Goal: Download file/media

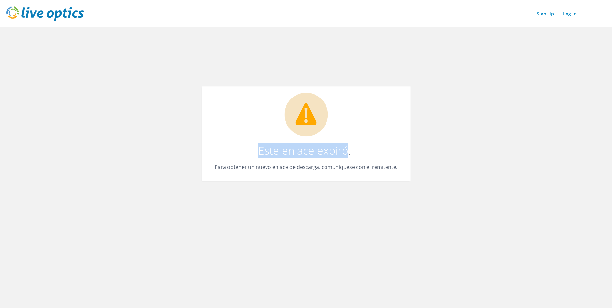
drag, startPoint x: 258, startPoint y: 154, endPoint x: 348, endPoint y: 153, distance: 90.0
click at [348, 153] on h1 "Este enlace expiró." at bounding box center [305, 150] width 180 height 11
copy h1 "Este enlace expiró"
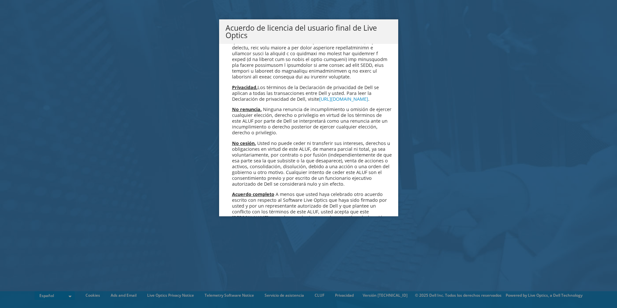
scroll to position [2736, 0]
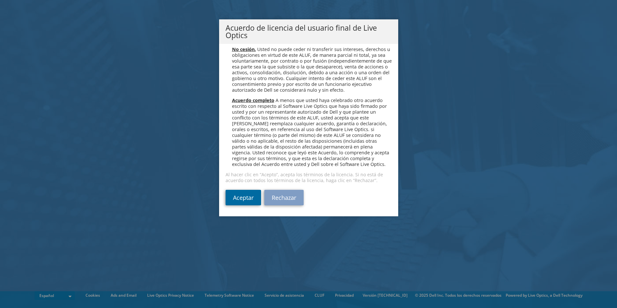
click at [239, 197] on link "Aceptar" at bounding box center [243, 197] width 35 height 15
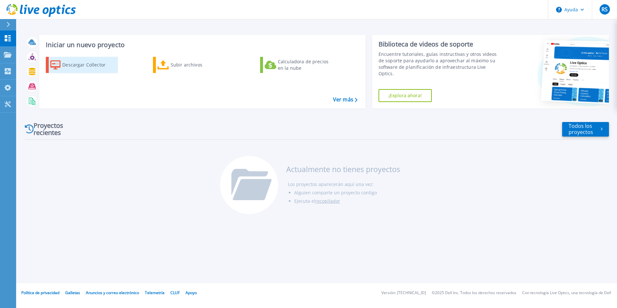
click at [82, 66] on div "Descargar Collector" at bounding box center [88, 64] width 52 height 13
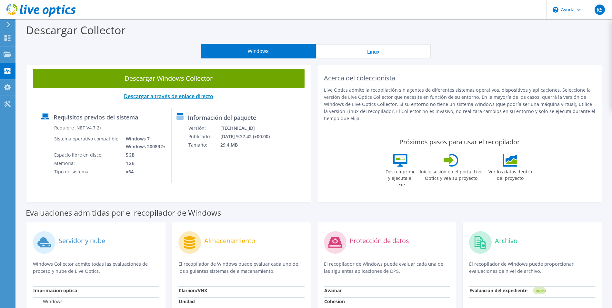
click at [164, 97] on link "Descargar a través de enlace directo" at bounding box center [168, 96] width 89 height 7
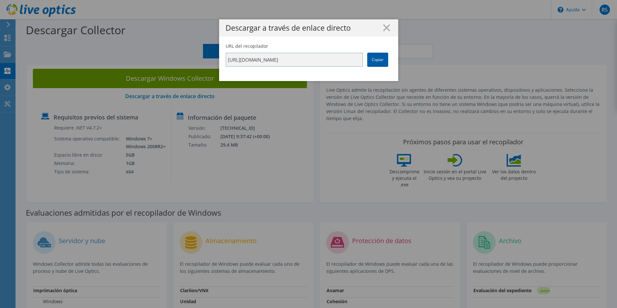
click at [377, 62] on link "Copiar" at bounding box center [377, 60] width 21 height 14
click at [384, 29] on line at bounding box center [386, 28] width 6 height 6
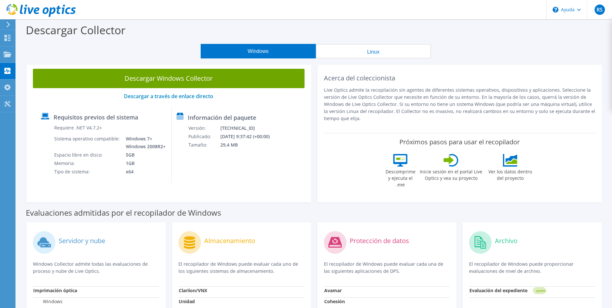
click at [245, 186] on div "Descargar Windows Collector Descargar a través de enlace directo Requisitos pre…" at bounding box center [168, 132] width 285 height 140
click at [378, 50] on button "Linux" at bounding box center [373, 51] width 115 height 15
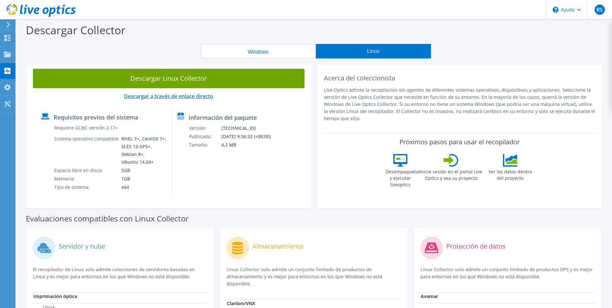
click at [183, 95] on link "Descargar a través de enlace directo" at bounding box center [168, 96] width 89 height 7
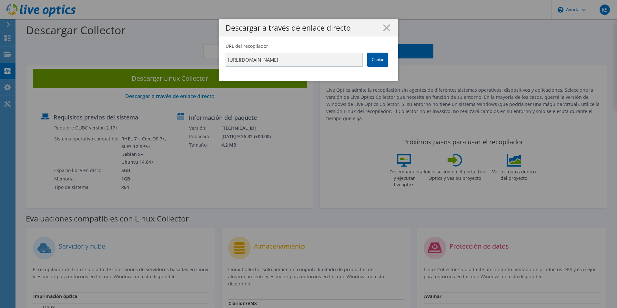
click at [379, 60] on link "Copiar" at bounding box center [377, 60] width 21 height 14
click at [387, 28] on icon at bounding box center [386, 27] width 7 height 7
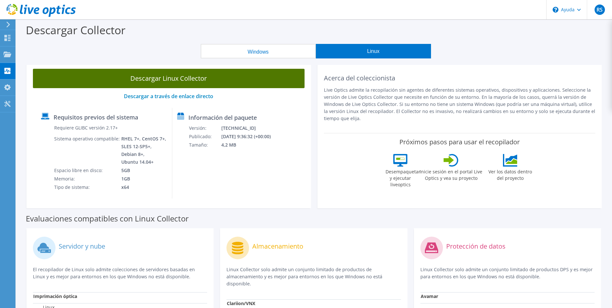
click at [162, 76] on link "Descargar Linux Collector" at bounding box center [169, 78] width 272 height 19
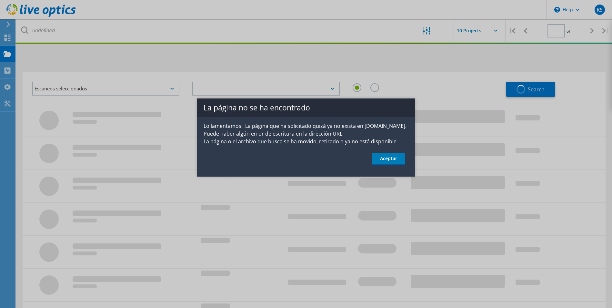
type input "1"
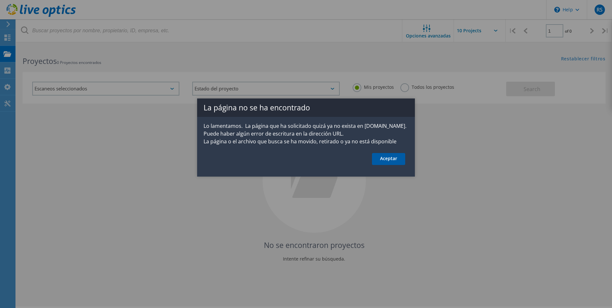
click at [388, 159] on link "Aceptar" at bounding box center [388, 159] width 33 height 12
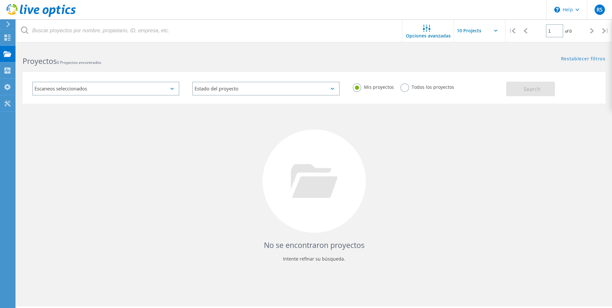
click at [173, 88] on icon at bounding box center [172, 89] width 4 height 2
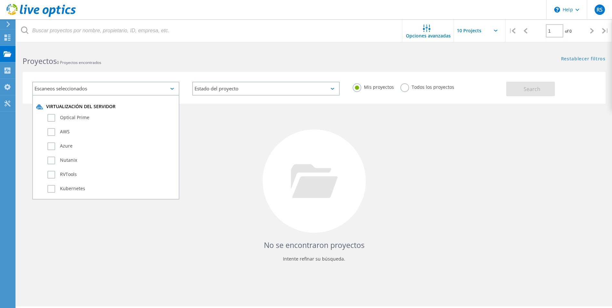
click at [153, 88] on div "Escaneos seleccionados" at bounding box center [105, 89] width 147 height 14
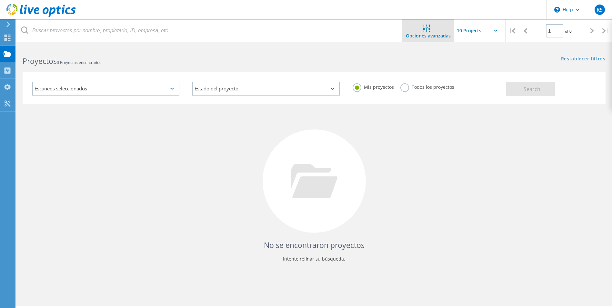
click at [421, 34] on span "Opciones avanzadas" at bounding box center [428, 36] width 45 height 5
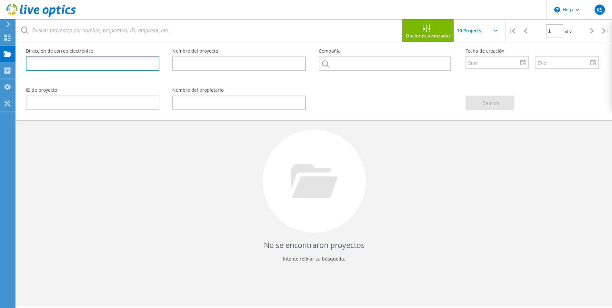
click at [148, 65] on input "text" at bounding box center [93, 63] width 134 height 15
type input "[PERSON_NAME][EMAIL_ADDRESS][PERSON_NAME][DOMAIN_NAME]"
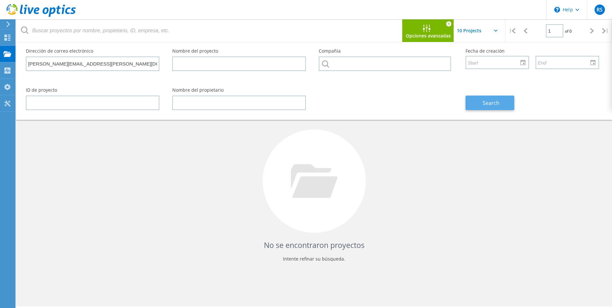
click at [492, 103] on span "Search" at bounding box center [491, 102] width 17 height 7
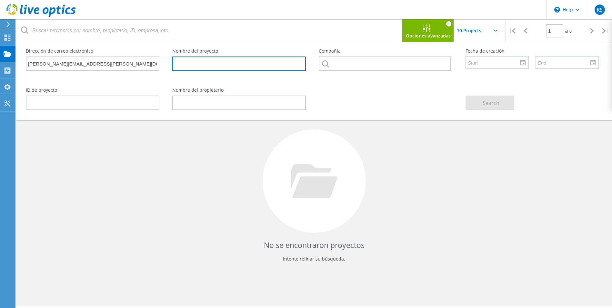
click at [241, 63] on input "text" at bounding box center [239, 63] width 134 height 15
type input "a"
type input "Alventia"
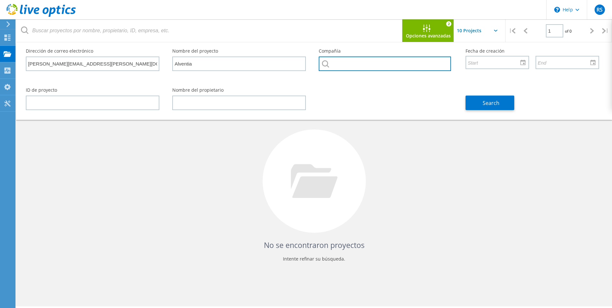
click at [382, 66] on input "text" at bounding box center [385, 63] width 132 height 15
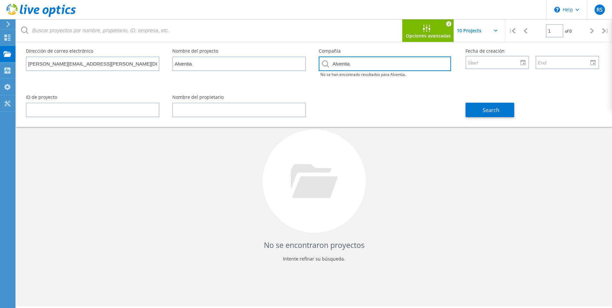
type input "Alventia"
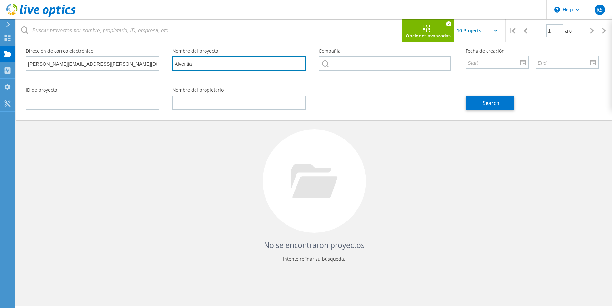
drag, startPoint x: 205, startPoint y: 64, endPoint x: 168, endPoint y: 60, distance: 37.3
click at [168, 60] on div "Nombre del proyecto Alventia" at bounding box center [239, 59] width 147 height 35
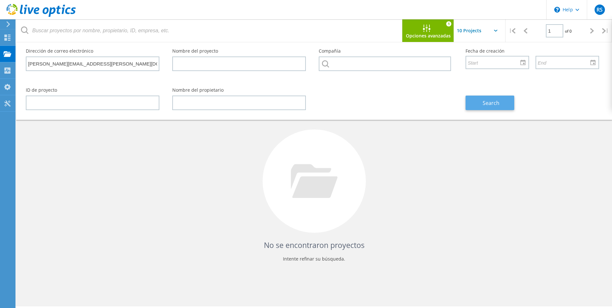
click at [494, 103] on span "Search" at bounding box center [491, 102] width 17 height 7
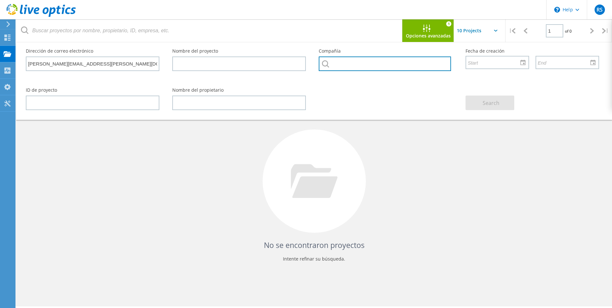
click at [375, 61] on input "text" at bounding box center [385, 63] width 132 height 15
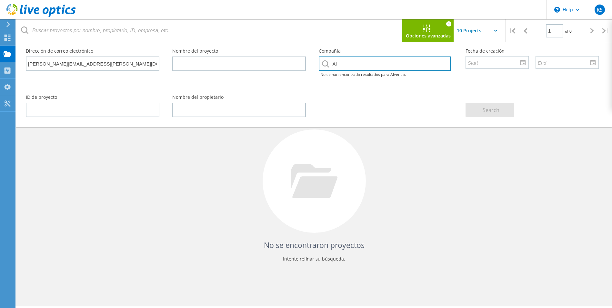
type input "A"
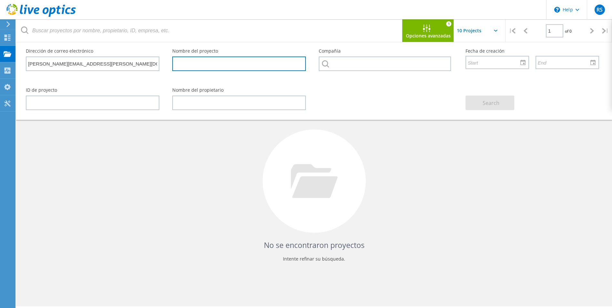
click at [223, 64] on input "text" at bounding box center [239, 63] width 134 height 15
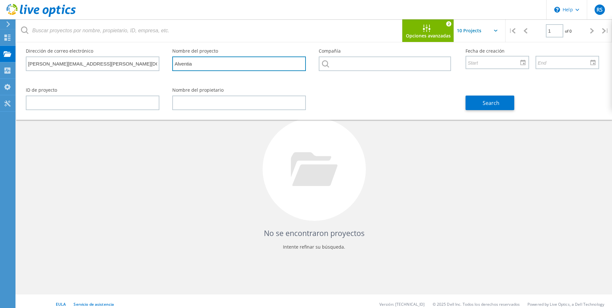
scroll to position [18, 0]
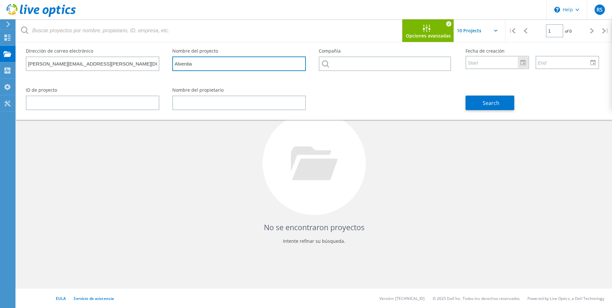
click at [522, 61] on div at bounding box center [523, 62] width 10 height 11
type input "Alventia"
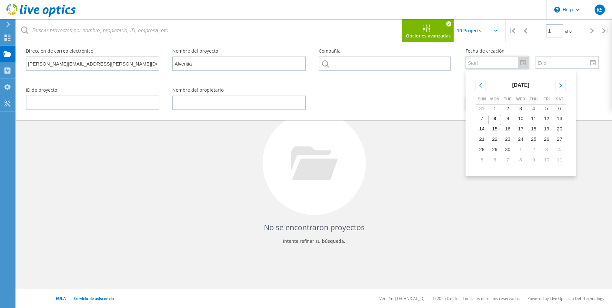
click at [492, 119] on td "8" at bounding box center [495, 120] width 13 height 10
type input "9/8/2025"
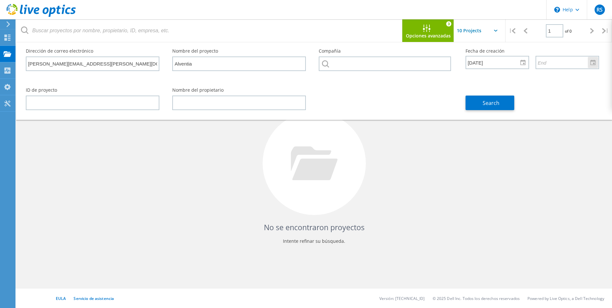
click at [593, 63] on div at bounding box center [593, 62] width 10 height 11
click at [506, 63] on input "9/8/2025" at bounding box center [495, 62] width 58 height 12
click at [490, 103] on span "Search" at bounding box center [491, 102] width 17 height 7
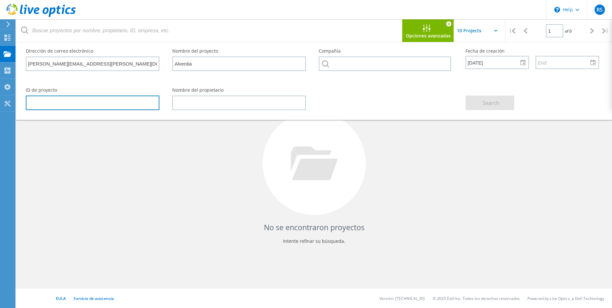
click at [100, 105] on input "text" at bounding box center [93, 103] width 134 height 15
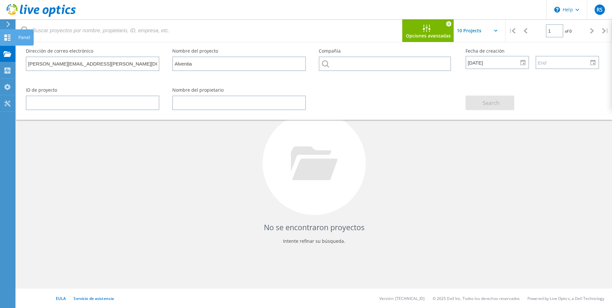
click at [7, 35] on icon at bounding box center [8, 38] width 8 height 6
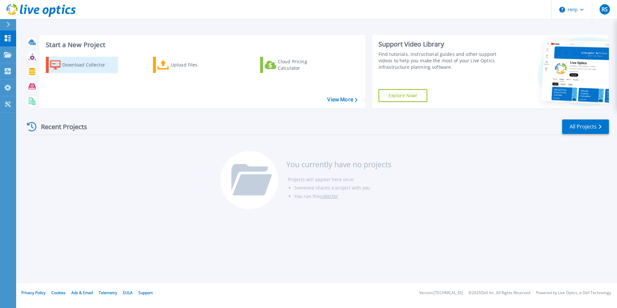
click at [83, 64] on div "Download Collector" at bounding box center [88, 64] width 52 height 13
click at [9, 56] on icon at bounding box center [8, 54] width 8 height 5
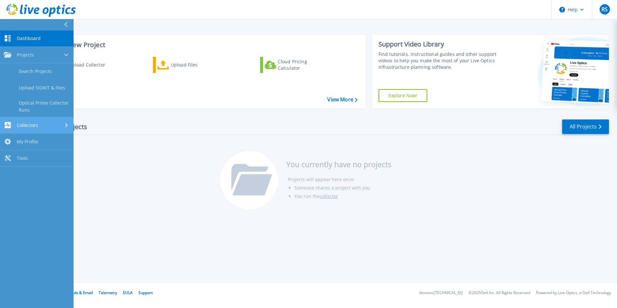
click at [33, 125] on span "Collectors" at bounding box center [27, 125] width 21 height 6
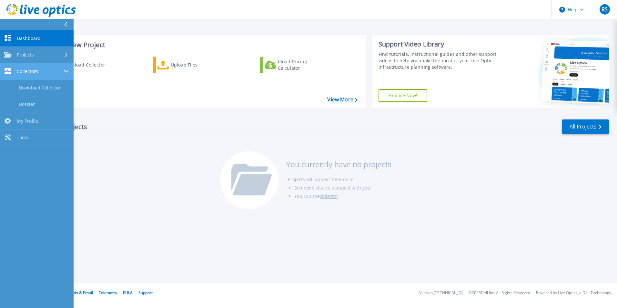
click at [33, 125] on link "My Profile My Profile" at bounding box center [37, 121] width 74 height 16
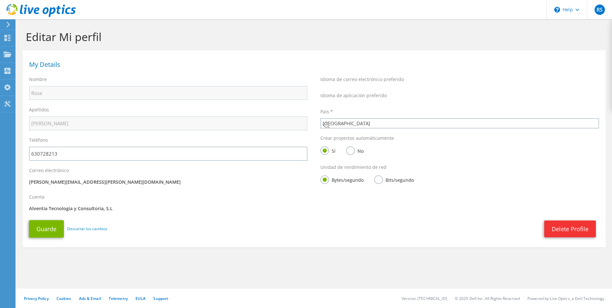
select select "67"
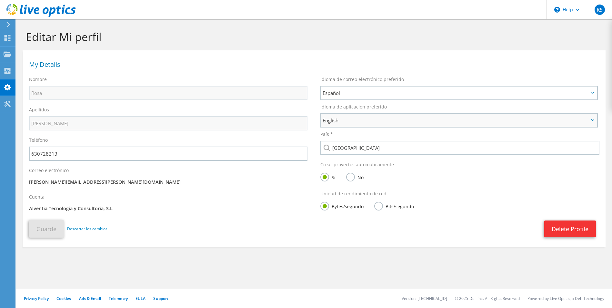
click at [582, 121] on span "English" at bounding box center [456, 120] width 266 height 8
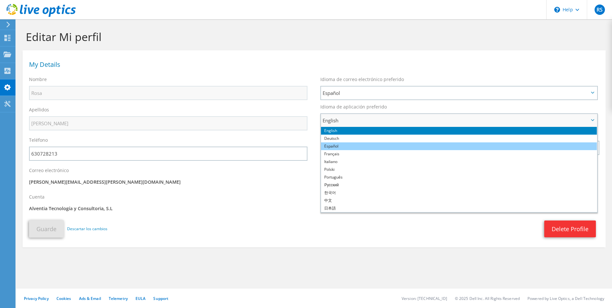
click at [364, 146] on li "Español" at bounding box center [459, 146] width 276 height 8
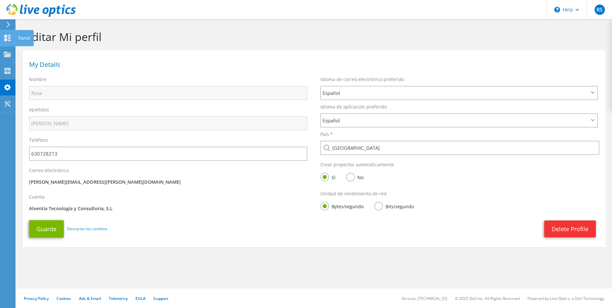
click at [7, 37] on icon at bounding box center [8, 38] width 8 height 6
